Goal: Check status: Check status

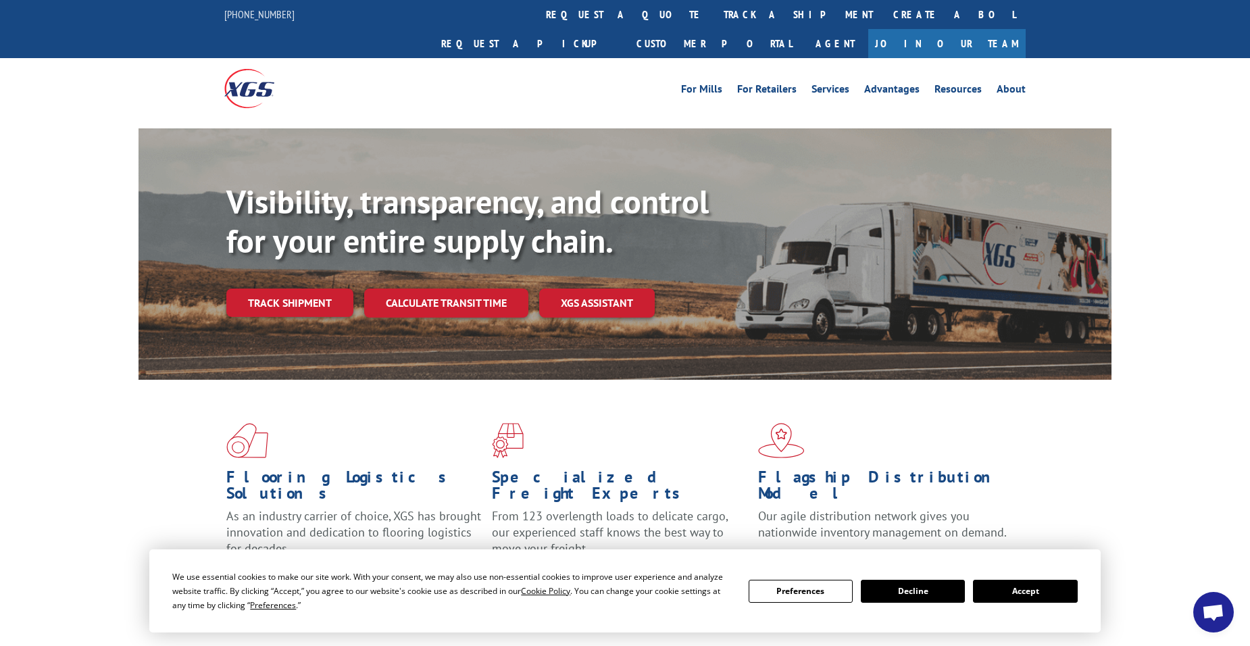
scroll to position [68, 0]
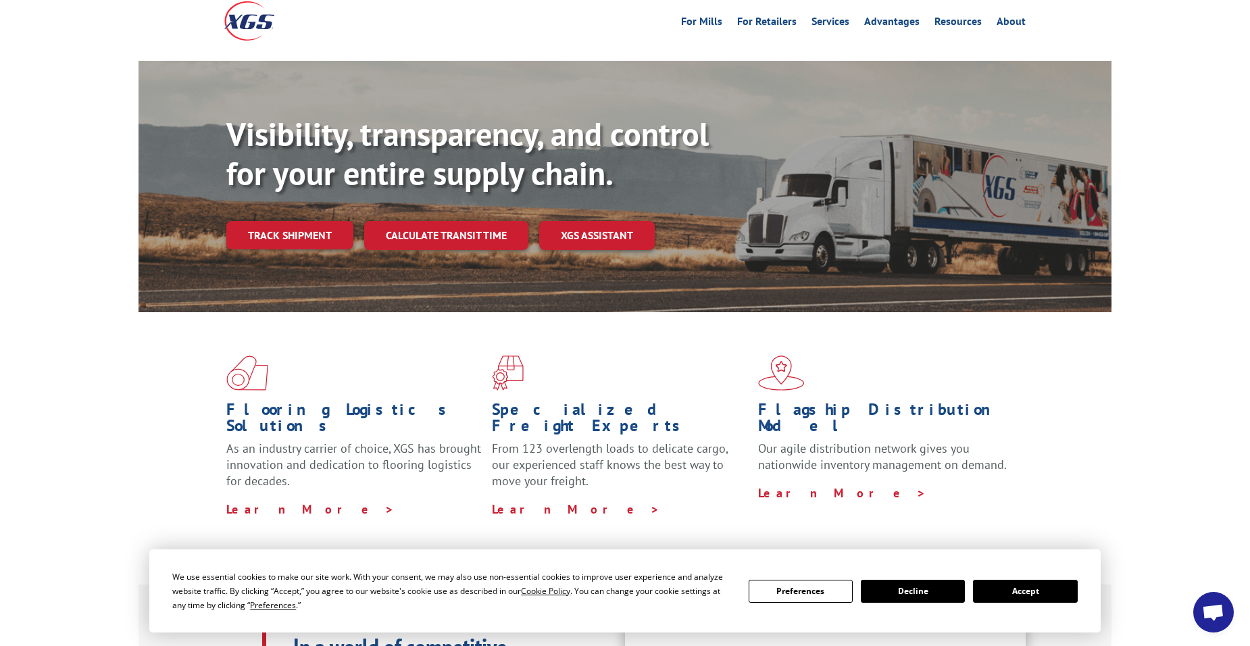
click at [1014, 586] on button "Accept" at bounding box center [1025, 591] width 104 height 23
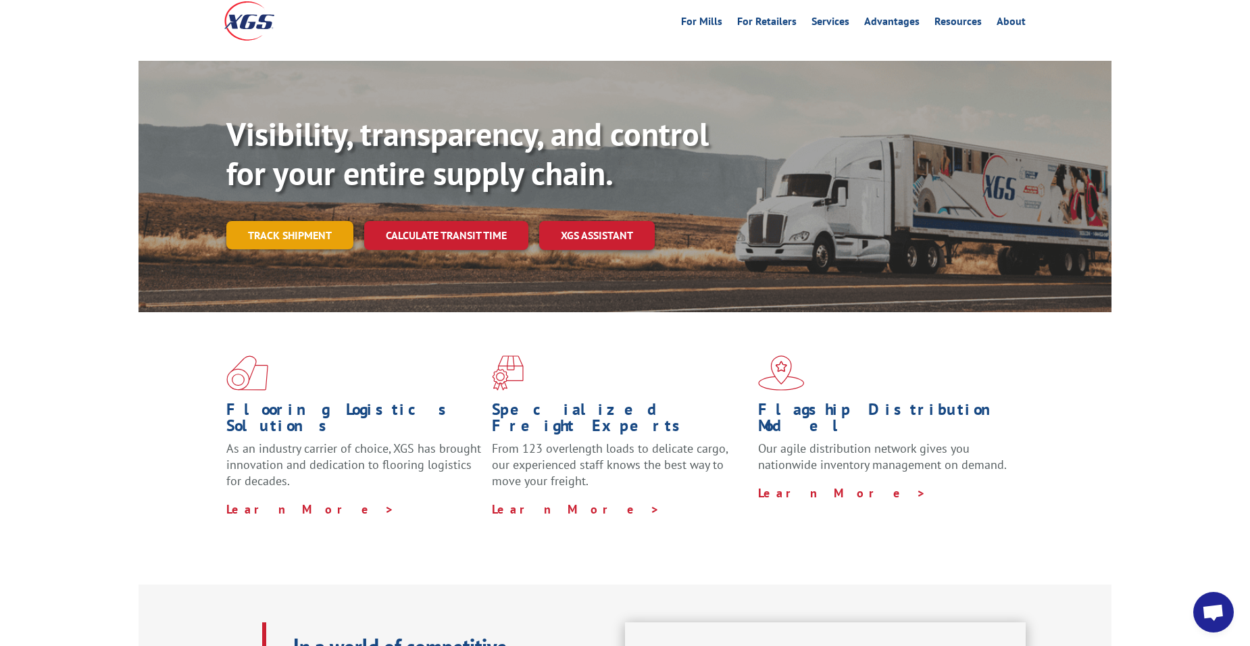
click at [283, 221] on link "Track shipment" at bounding box center [289, 235] width 127 height 28
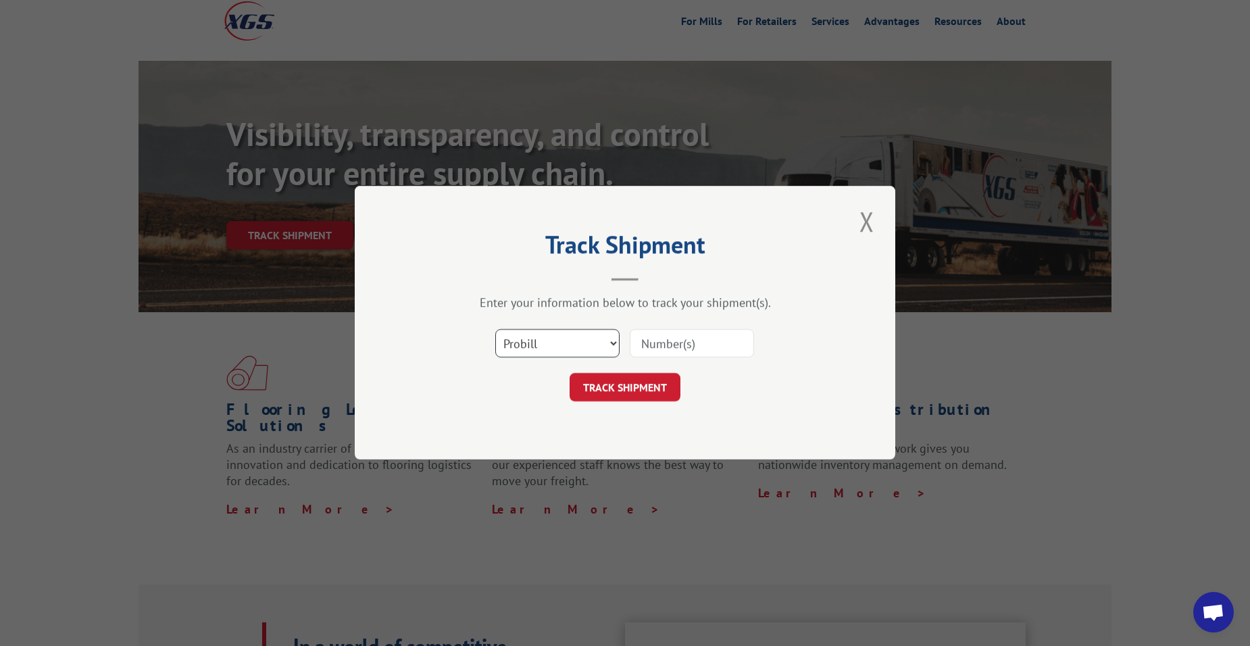
click at [616, 343] on select "Select category... Probill BOL PO" at bounding box center [557, 344] width 124 height 28
select select "bol"
click at [495, 330] on select "Select category... Probill BOL PO" at bounding box center [557, 344] width 124 height 28
click at [689, 347] on input at bounding box center [692, 344] width 124 height 28
type input "737564"
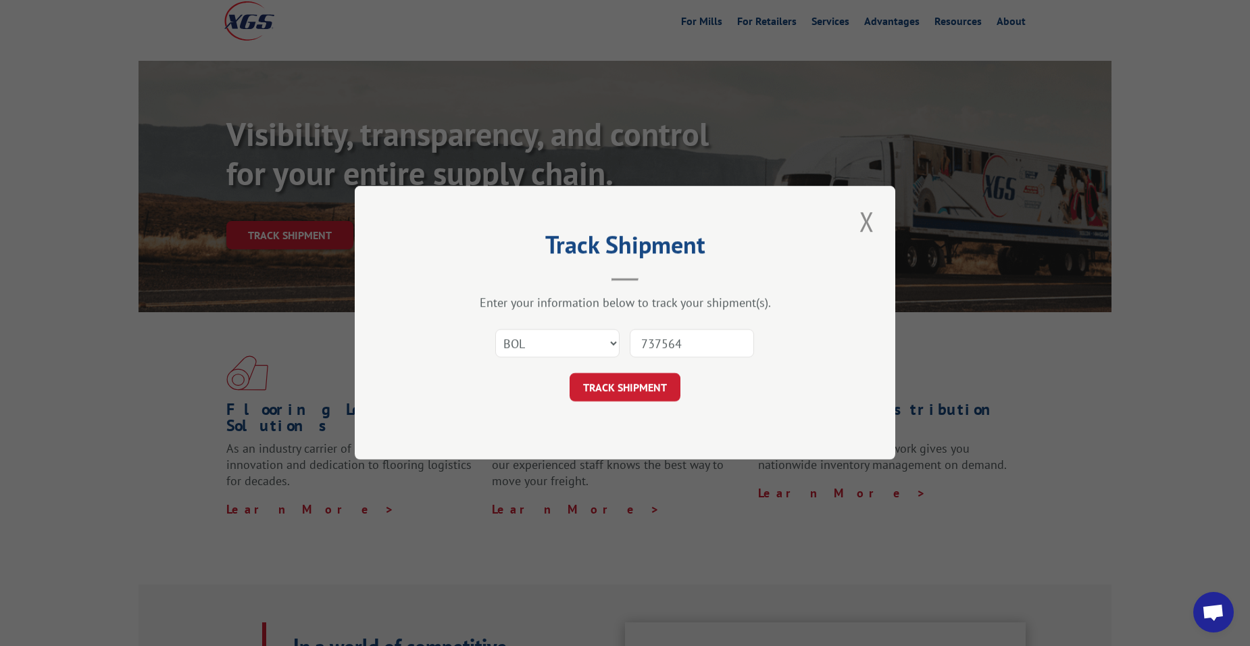
click button "TRACK SHIPMENT" at bounding box center [624, 388] width 111 height 28
